Goal: Complete application form

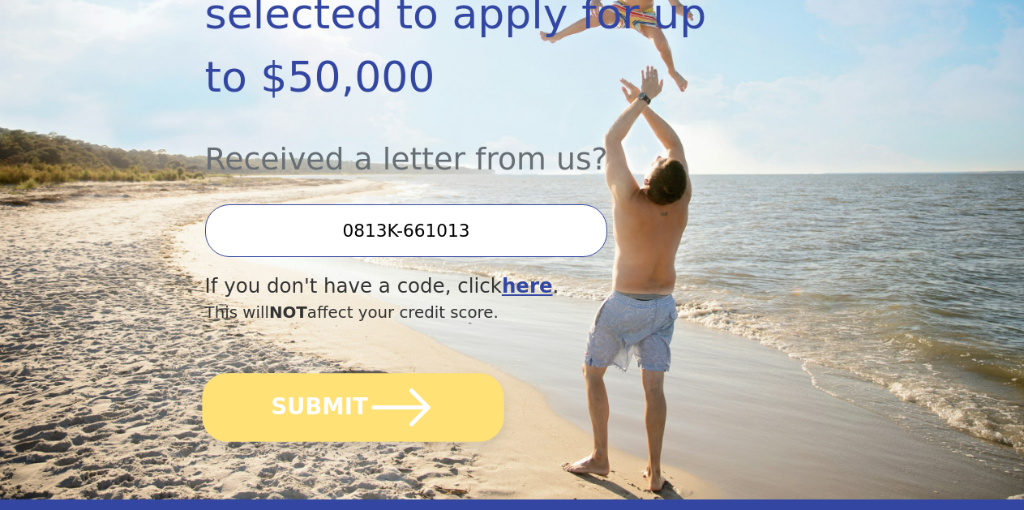
scroll to position [394, 0]
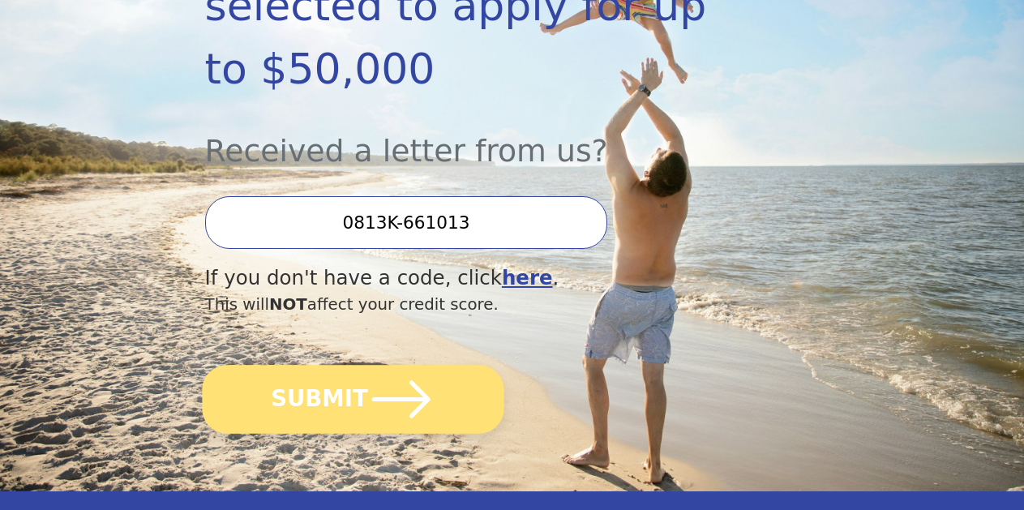
click at [297, 434] on button "SUBMIT" at bounding box center [353, 399] width 302 height 69
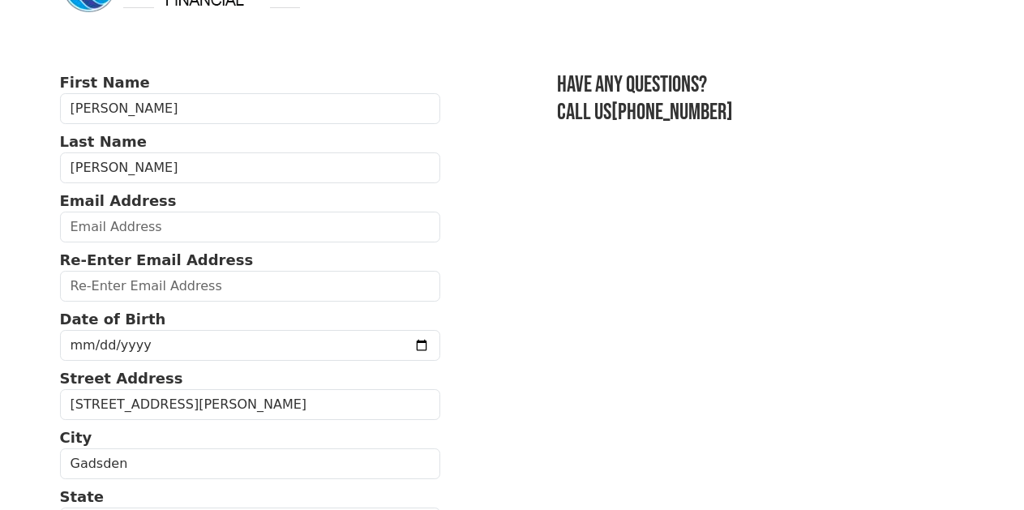
scroll to position [110, 0]
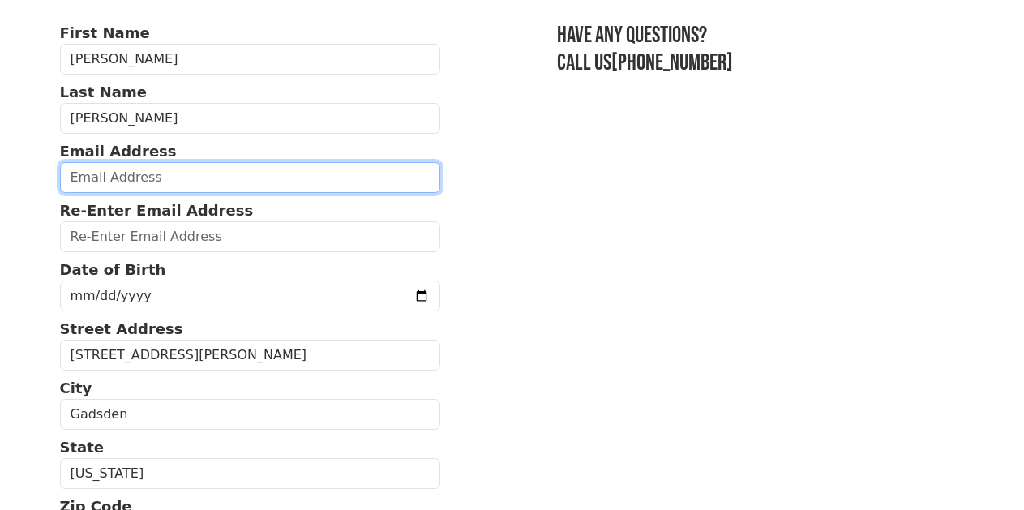
click at [142, 184] on input "email" at bounding box center [250, 177] width 381 height 31
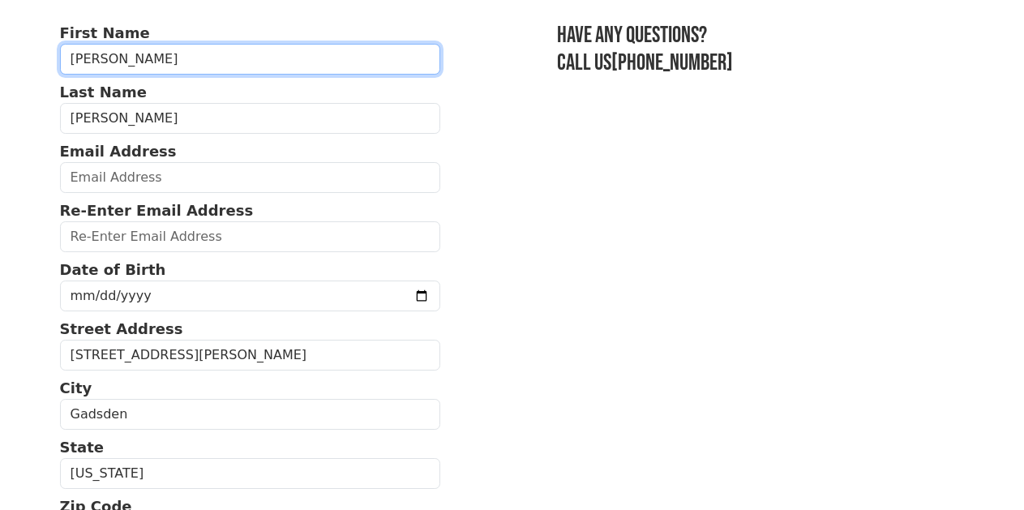
type input "[PERSON_NAME]"
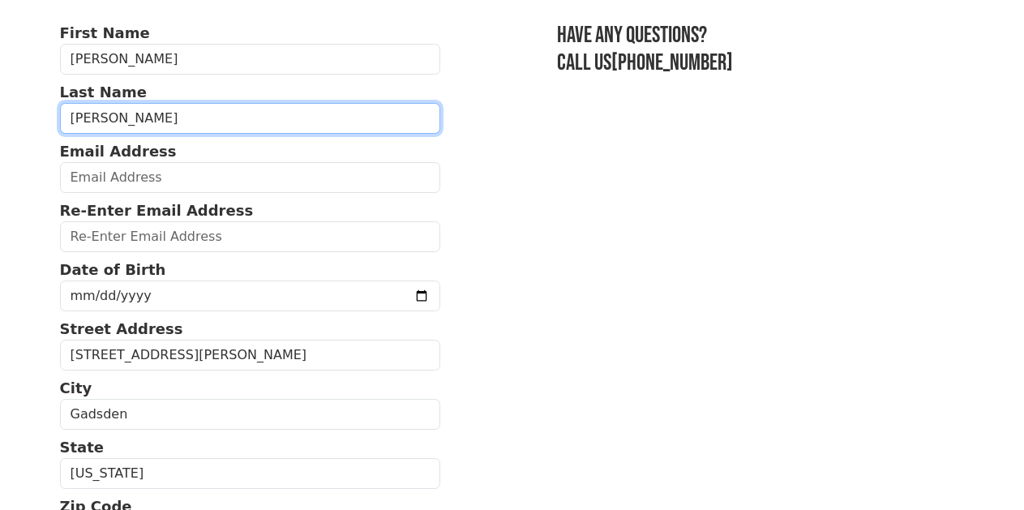
type input "[PERSON_NAME]"
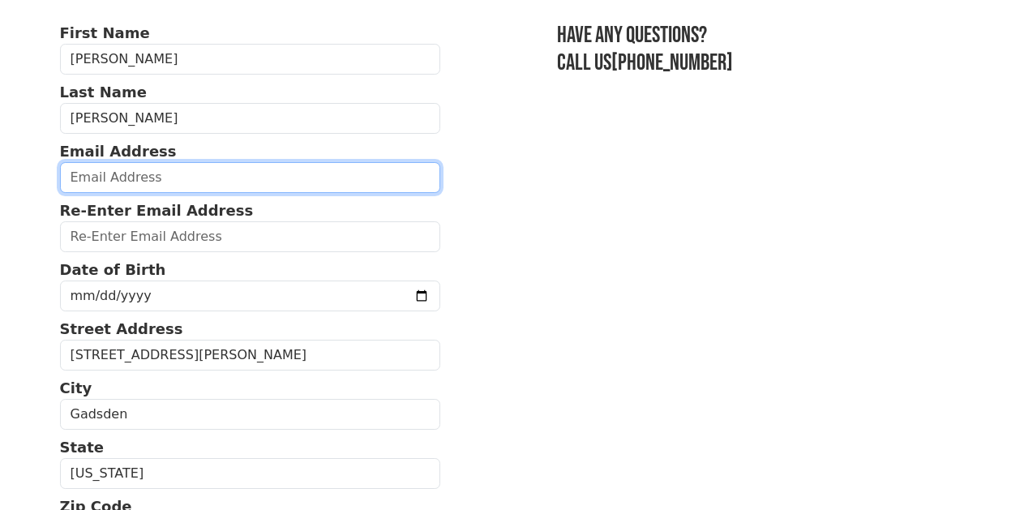
type input "[EMAIL_ADDRESS][DOMAIN_NAME]"
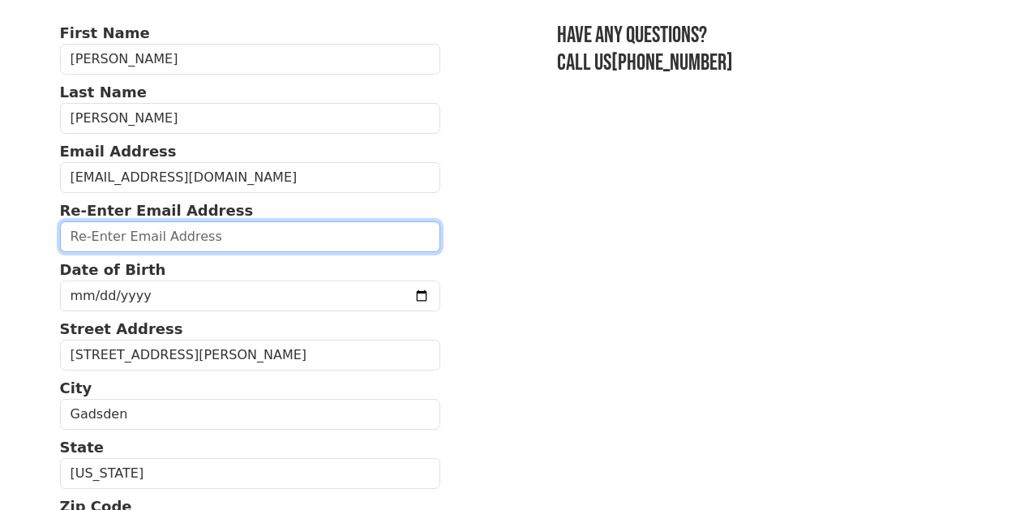
type input "[EMAIL_ADDRESS][DOMAIN_NAME]"
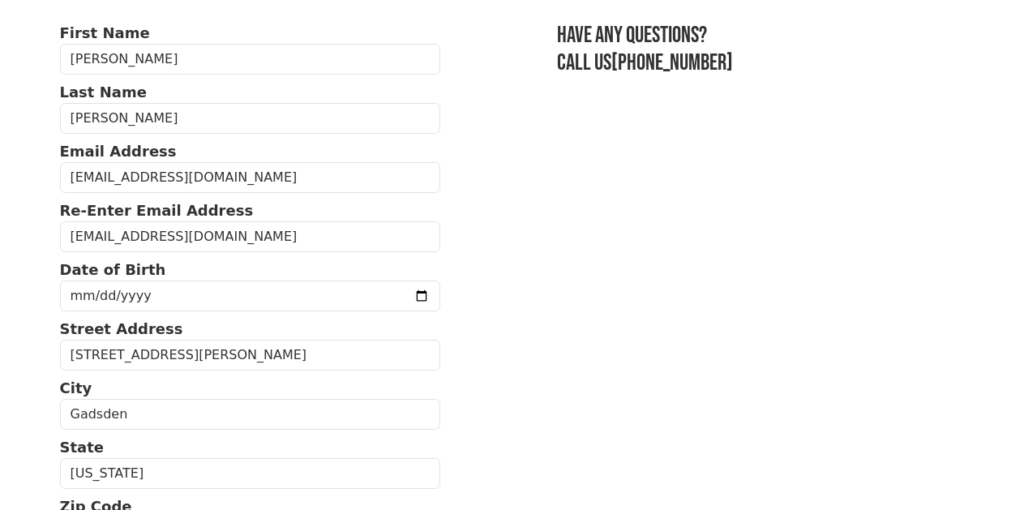
type input "[PHONE_NUMBER]"
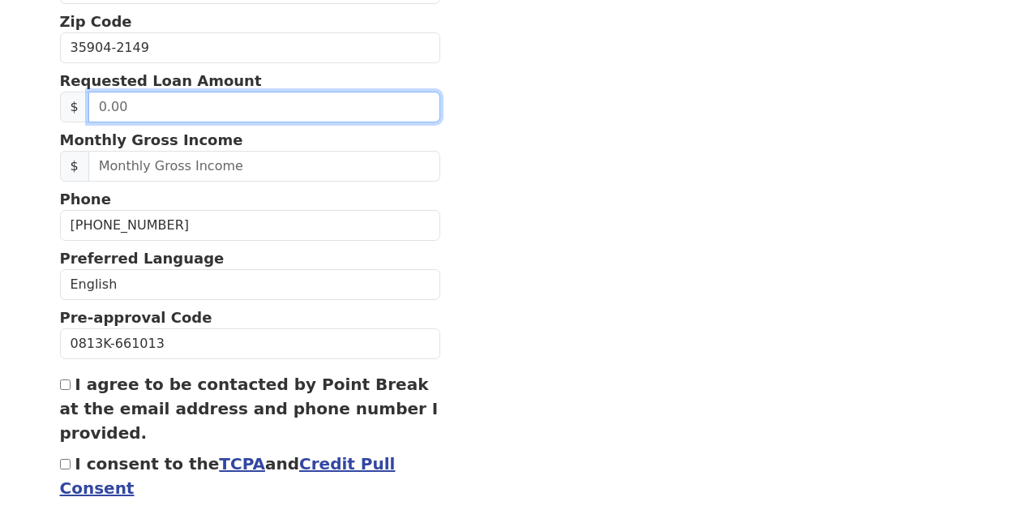
scroll to position [595, 0]
click at [203, 122] on input "text" at bounding box center [264, 107] width 352 height 31
type input "20,000.00"
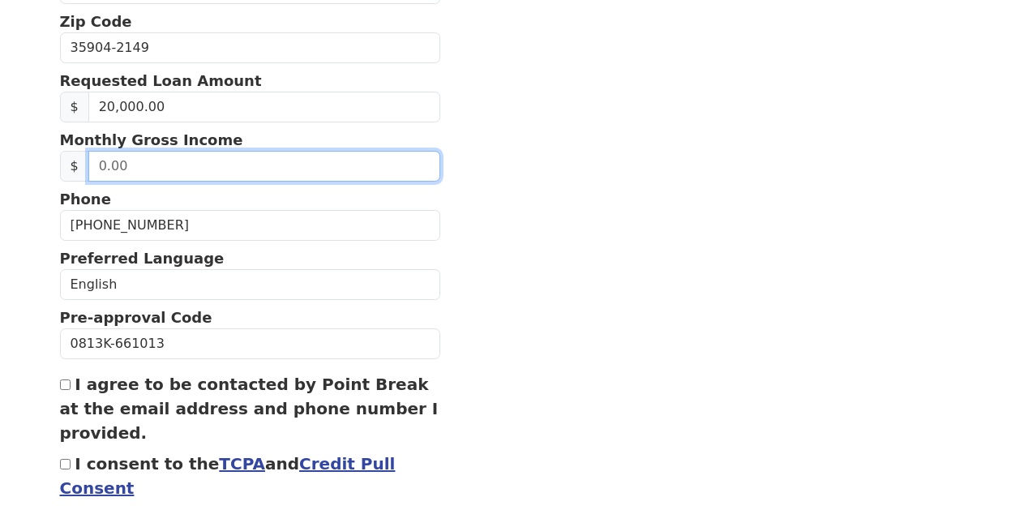
click at [197, 182] on input "text" at bounding box center [264, 166] width 352 height 31
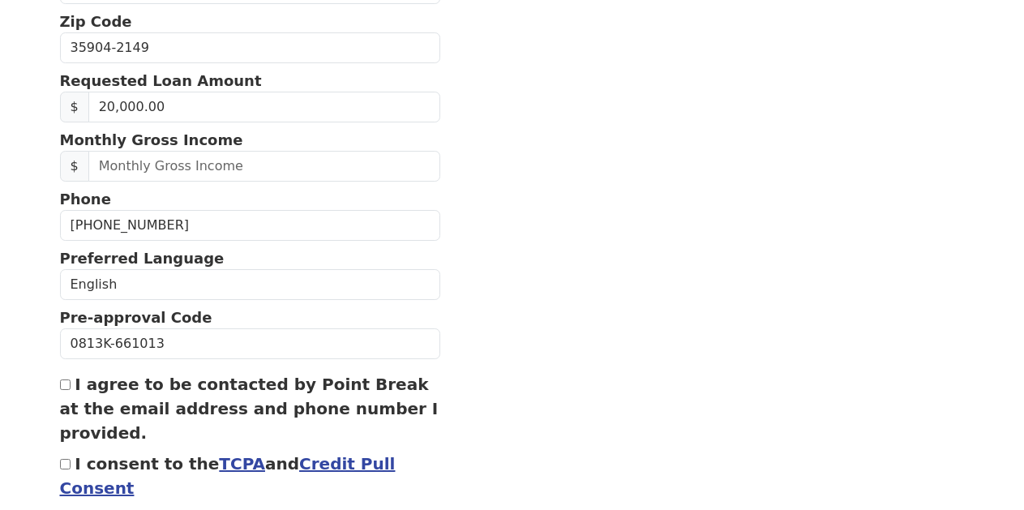
click at [789, 49] on section "First Name [PERSON_NAME] Last Name [PERSON_NAME] Email Address [EMAIL_ADDRESS][…" at bounding box center [512, 48] width 905 height 1022
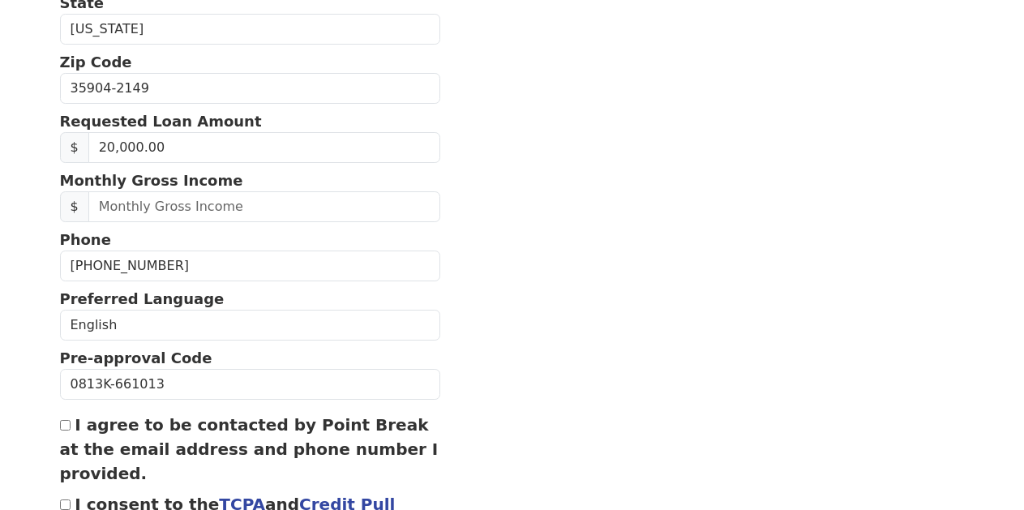
scroll to position [539, 0]
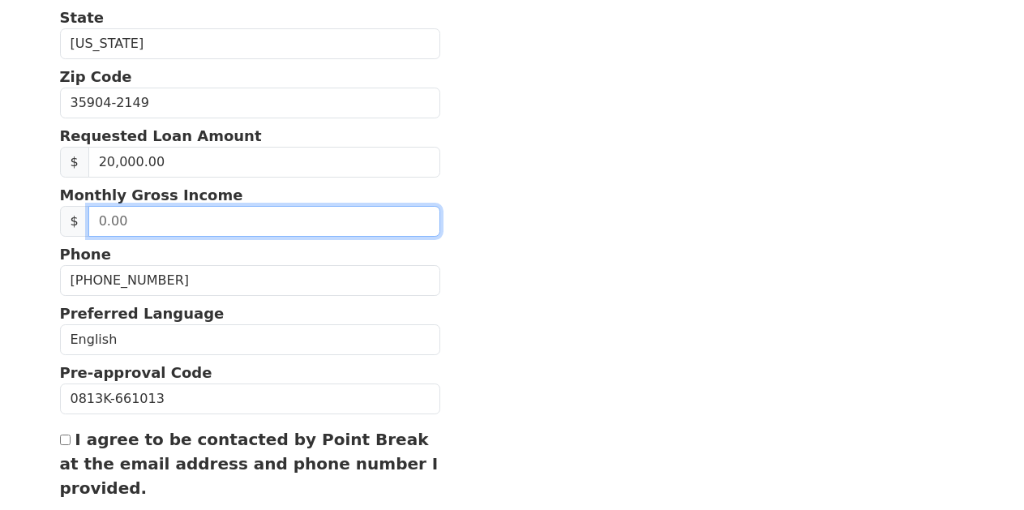
click at [188, 237] on input "text" at bounding box center [264, 222] width 352 height 31
type input "2,850.00"
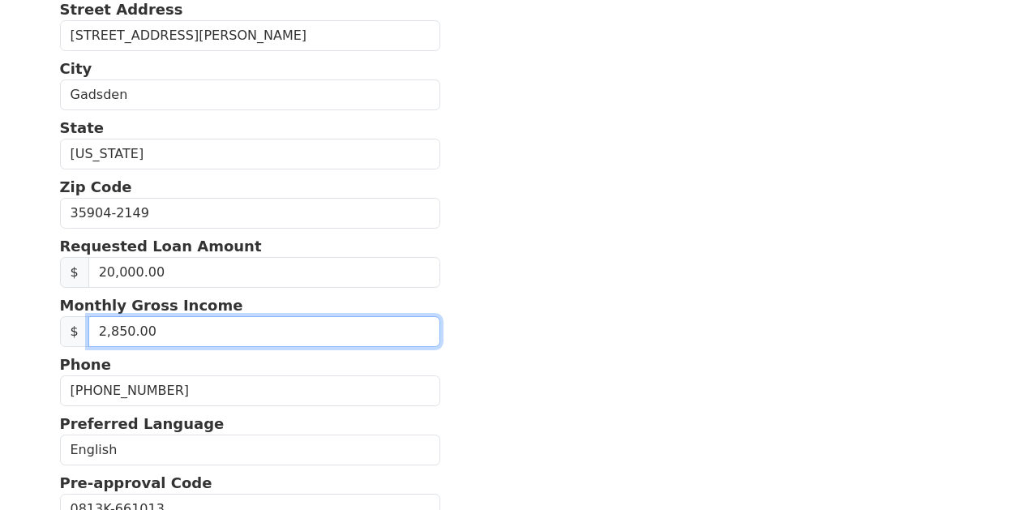
scroll to position [595, 0]
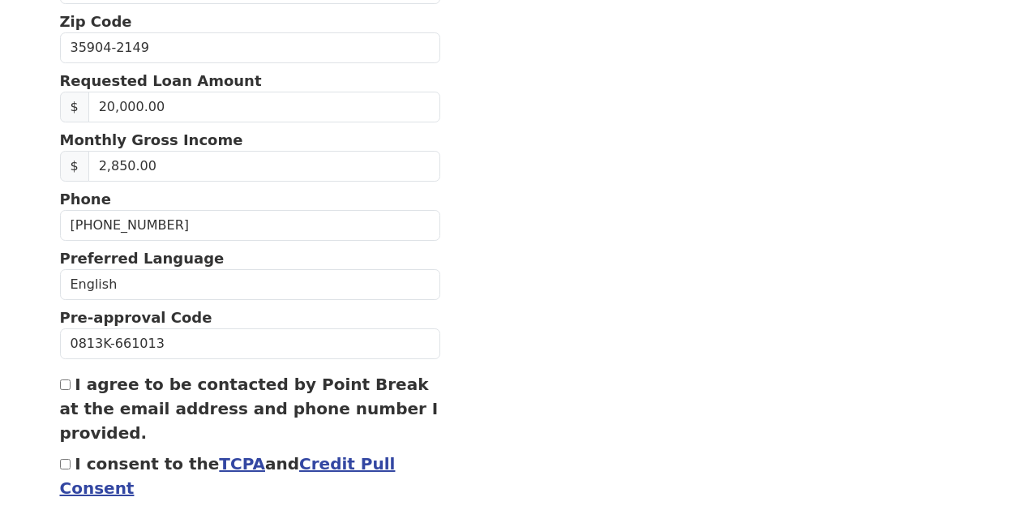
click at [66, 390] on input "I agree to be contacted by Point Break at the email address and phone number I …" at bounding box center [65, 384] width 11 height 11
checkbox input "true"
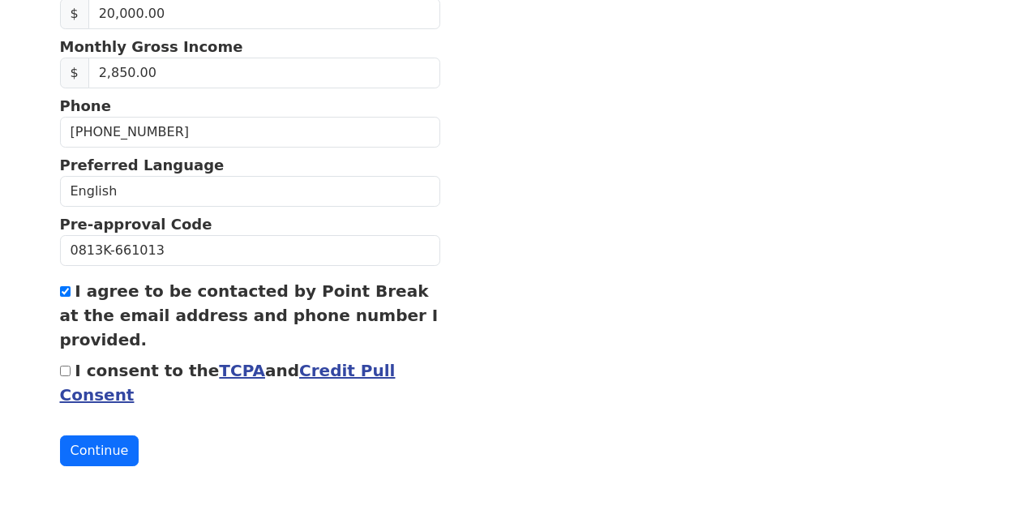
scroll to position [730, 0]
click at [68, 366] on input "I consent to the TCPA and Credit Pull Consent" at bounding box center [65, 371] width 11 height 11
checkbox input "true"
click at [98, 457] on button "Continue" at bounding box center [99, 450] width 79 height 31
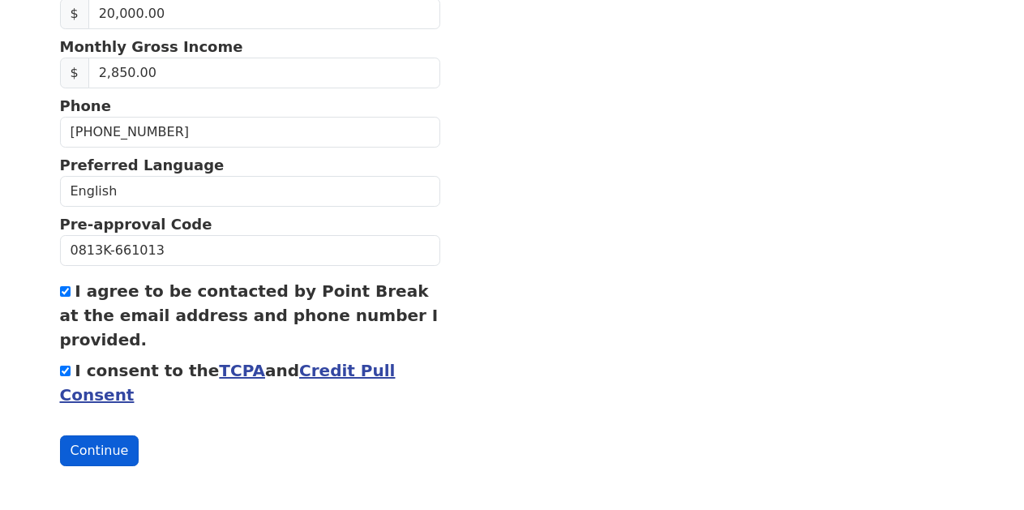
click at [100, 437] on button "Continue" at bounding box center [99, 450] width 79 height 31
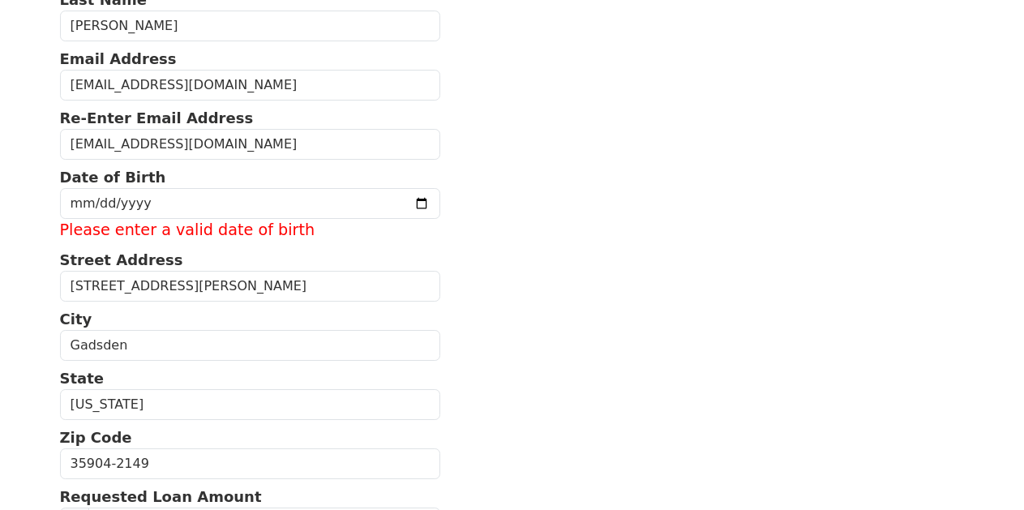
scroll to position [201, 0]
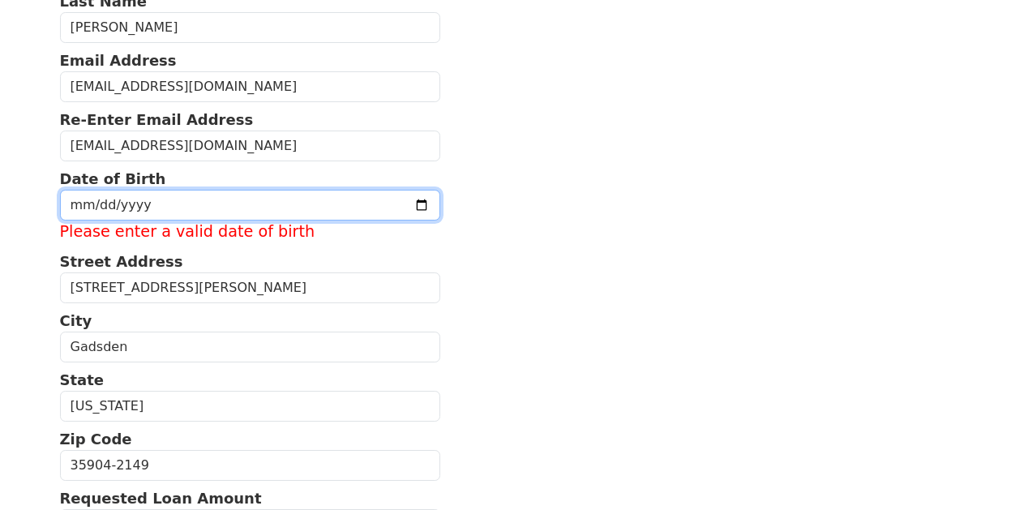
click at [187, 211] on input "date" at bounding box center [250, 205] width 381 height 31
type input "[DATE]"
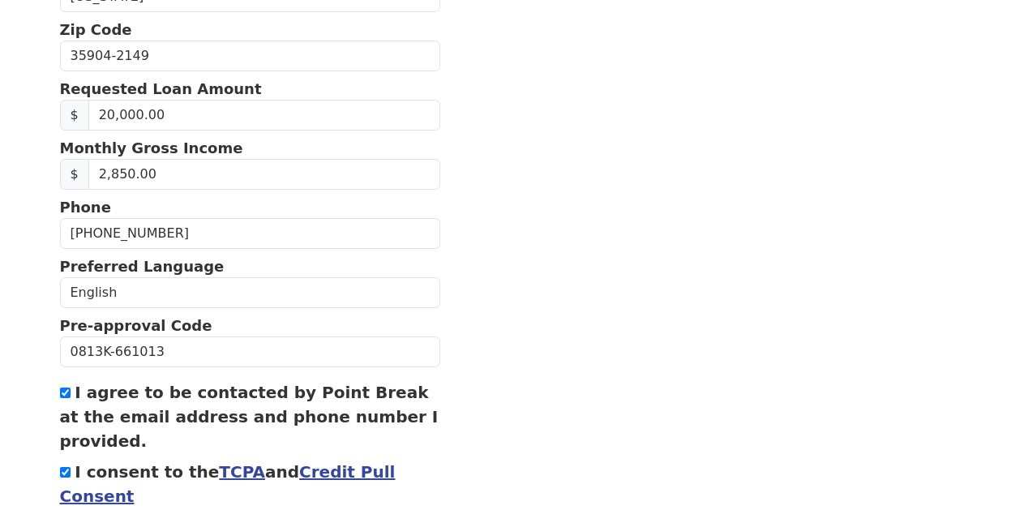
scroll to position [730, 0]
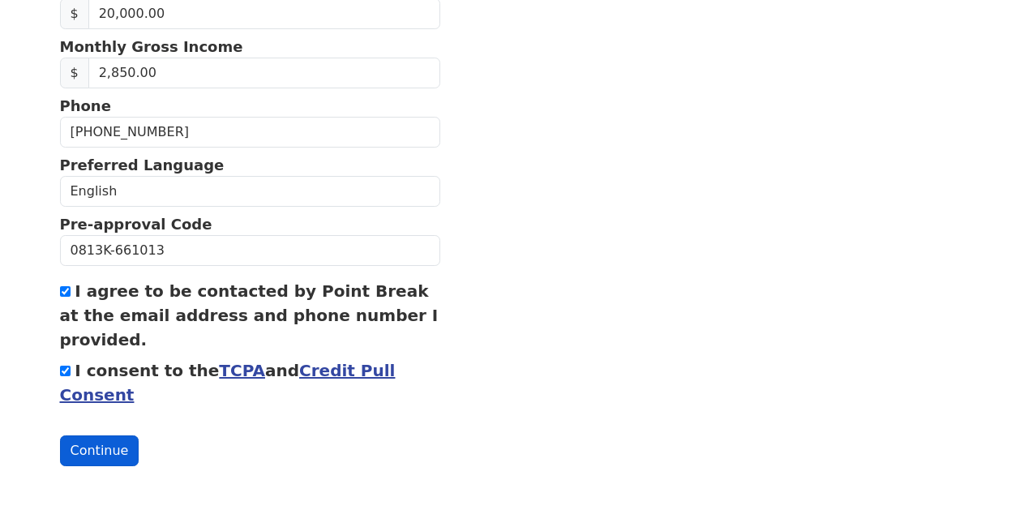
click at [106, 436] on button "Continue" at bounding box center [99, 450] width 79 height 31
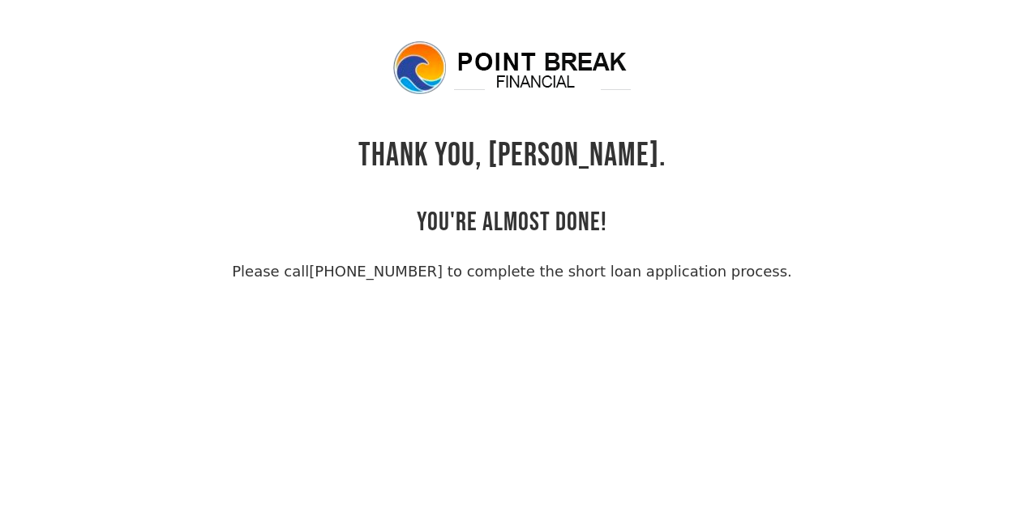
click at [640, 263] on link "(855) 202-9500 to complete the short loan application process." at bounding box center [550, 271] width 482 height 17
